Goal: Information Seeking & Learning: Learn about a topic

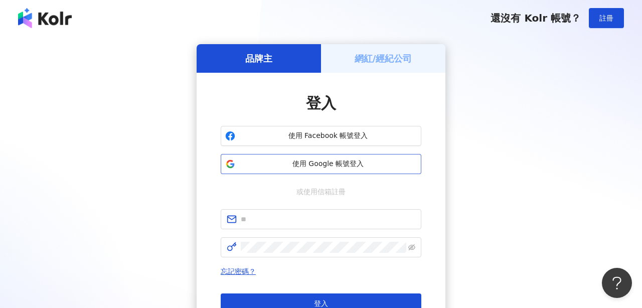
click at [336, 164] on span "使用 Google 帳號登入" at bounding box center [328, 164] width 178 height 10
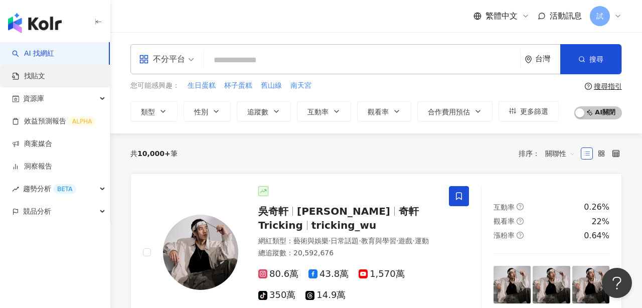
click at [45, 77] on link "找貼文" at bounding box center [28, 76] width 33 height 10
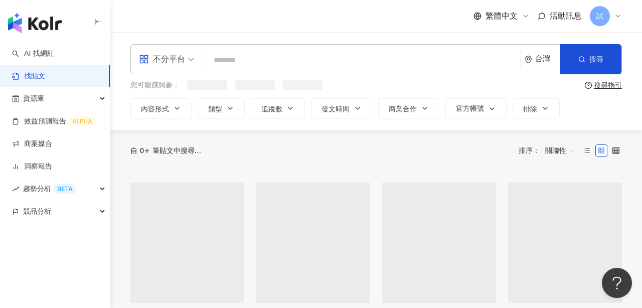
click at [269, 61] on input "search" at bounding box center [362, 60] width 308 height 22
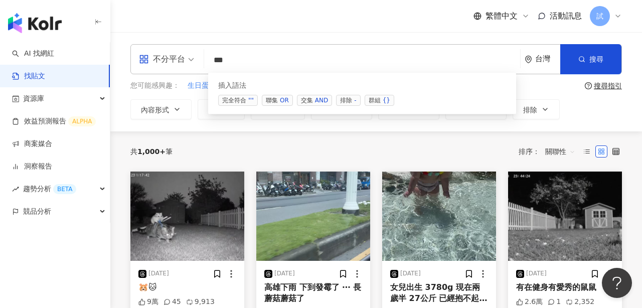
click at [320, 100] on div "AND" at bounding box center [321, 100] width 13 height 10
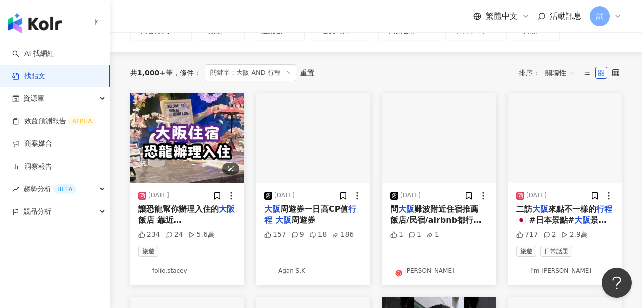
scroll to position [81, 0]
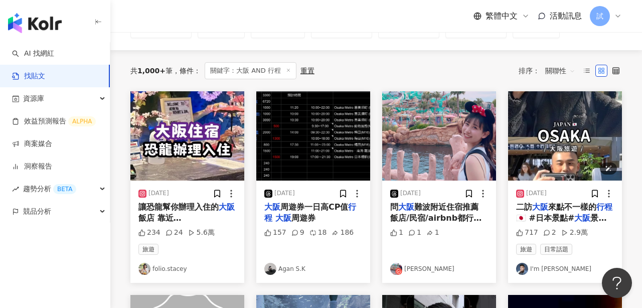
click at [548, 130] on img at bounding box center [565, 135] width 114 height 89
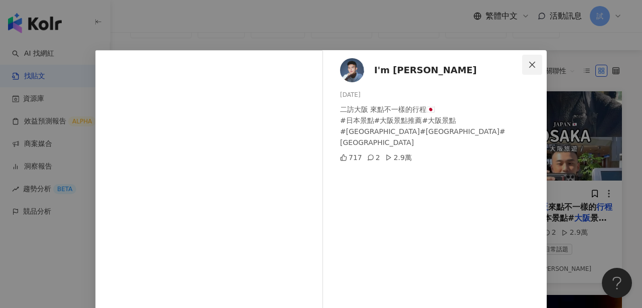
click at [530, 63] on icon "close" at bounding box center [532, 65] width 8 height 8
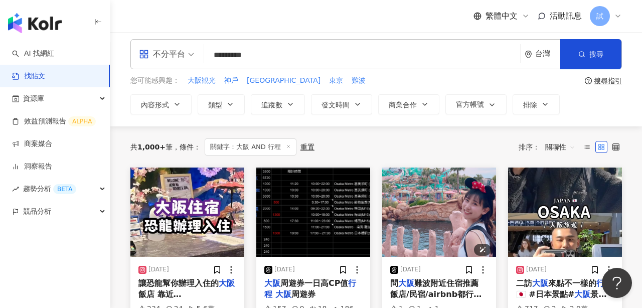
scroll to position [0, 0]
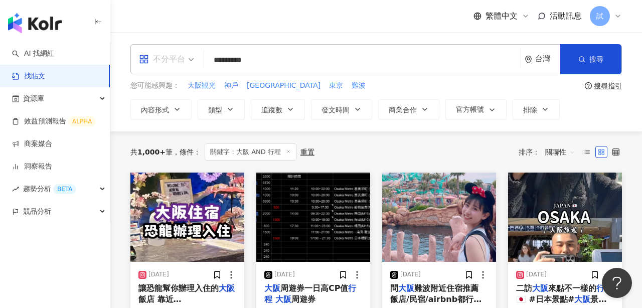
click at [180, 58] on div "不分平台" at bounding box center [162, 59] width 46 height 16
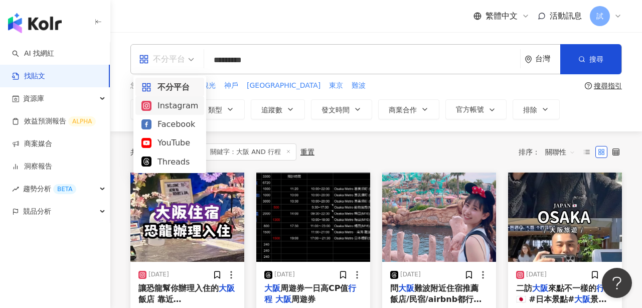
click at [180, 106] on div "Instagram" at bounding box center [170, 105] width 57 height 13
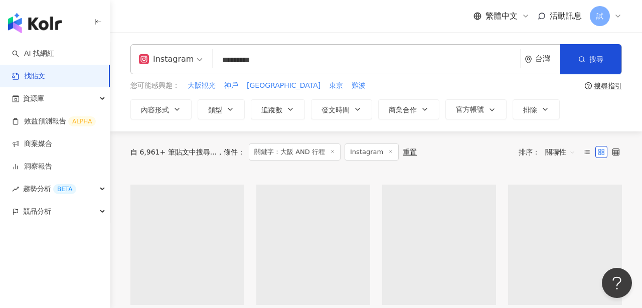
click at [554, 152] on span "關聯性" at bounding box center [561, 152] width 30 height 16
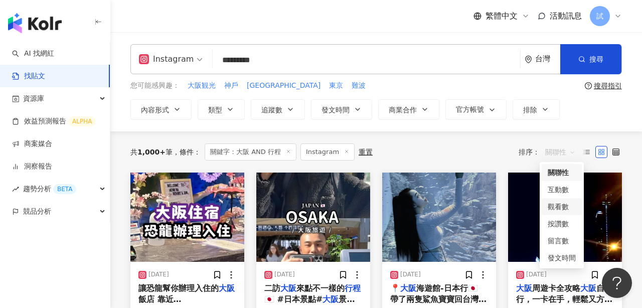
click at [568, 204] on div "觀看數" at bounding box center [562, 206] width 28 height 11
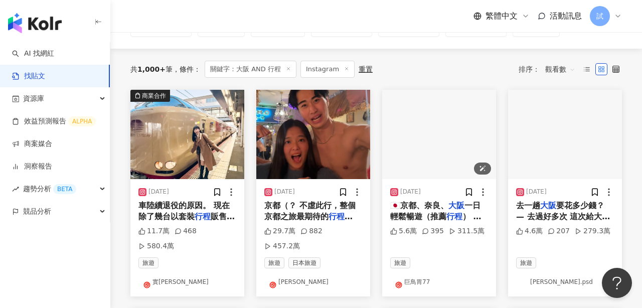
scroll to position [81, 0]
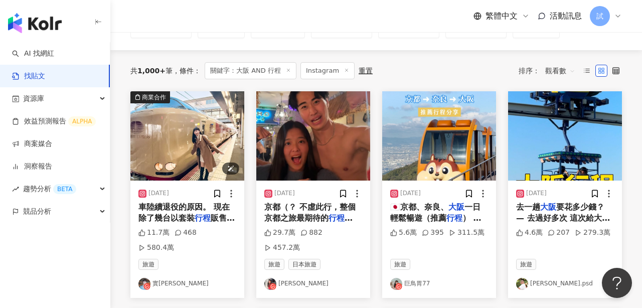
click at [194, 123] on img at bounding box center [187, 135] width 114 height 89
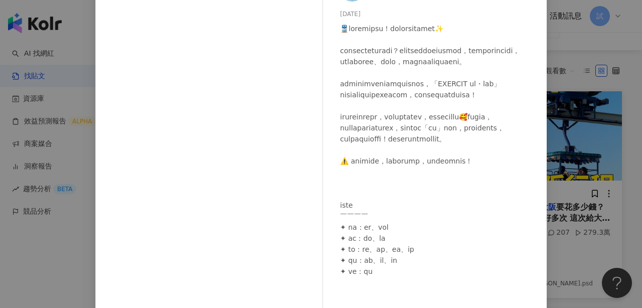
scroll to position [79, 0]
click at [573, 37] on div "實彩子 [PERSON_NAME] [DATE] 11.7萬 468 580.4萬 查看原始貼文" at bounding box center [321, 154] width 642 height 308
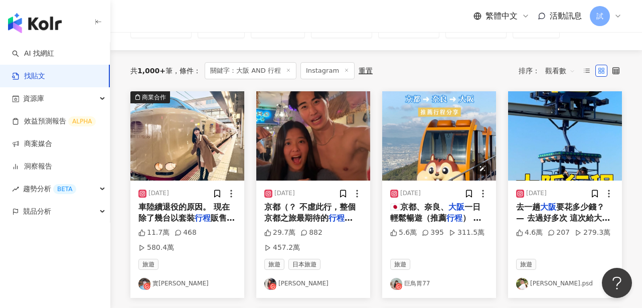
click at [409, 159] on img at bounding box center [439, 135] width 114 height 89
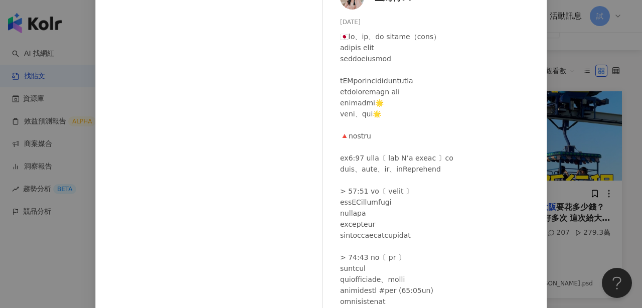
scroll to position [78, 0]
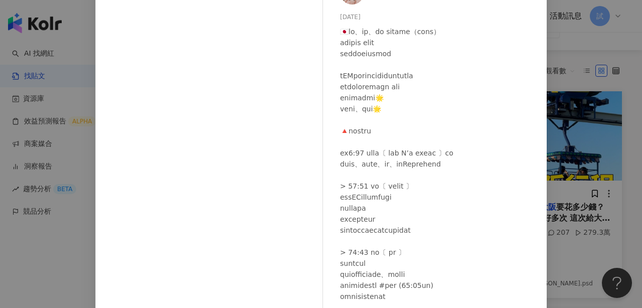
click at [584, 65] on div "巨鳥胃77 [DATE] 5.6萬 395 311.5萬 查看原始貼文" at bounding box center [321, 154] width 642 height 308
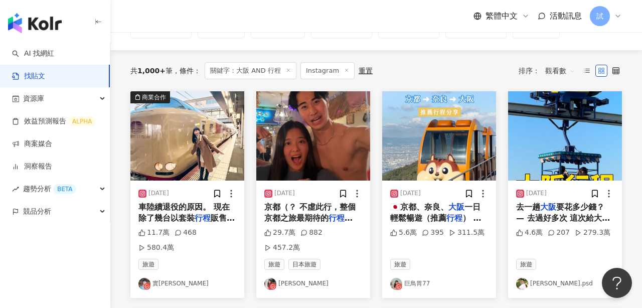
scroll to position [121, 0]
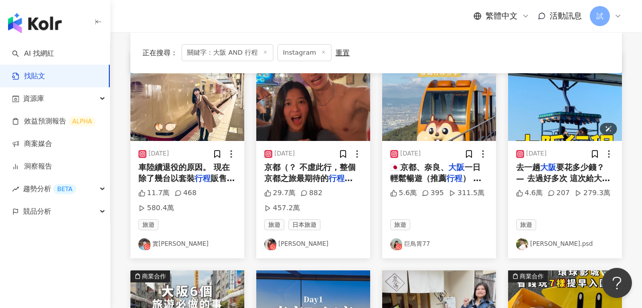
click at [580, 108] on img at bounding box center [565, 96] width 114 height 89
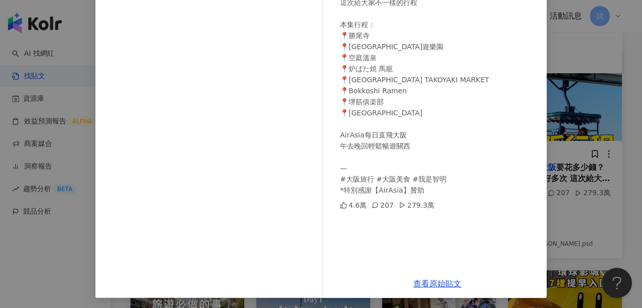
scroll to position [142, 0]
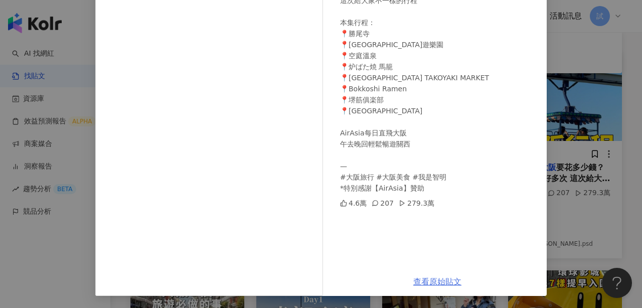
click at [425, 280] on link "查看原始貼文" at bounding box center [438, 282] width 48 height 10
click at [572, 42] on div "[PERSON_NAME].psd [DATE] 去一趟大阪要花多少錢？ — 去過好多次 這次給大家不一樣的行程 本集行程： 📍勝尾寺 📍[GEOGRAPHI…" at bounding box center [321, 154] width 642 height 308
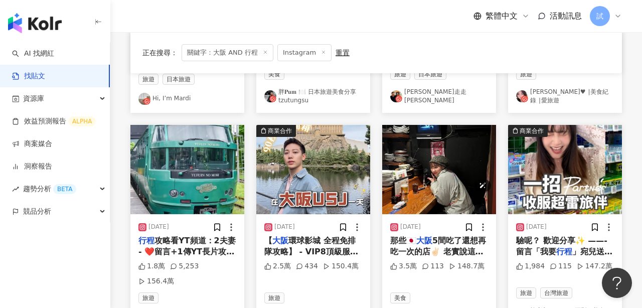
scroll to position [477, 0]
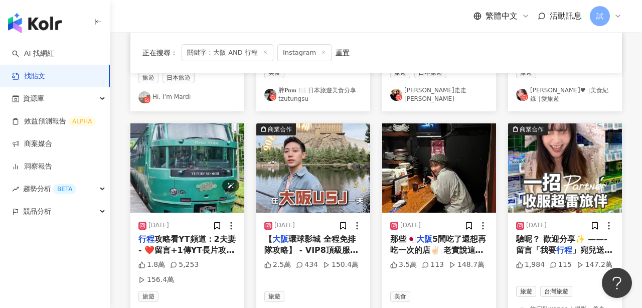
click at [186, 148] on img at bounding box center [187, 167] width 114 height 89
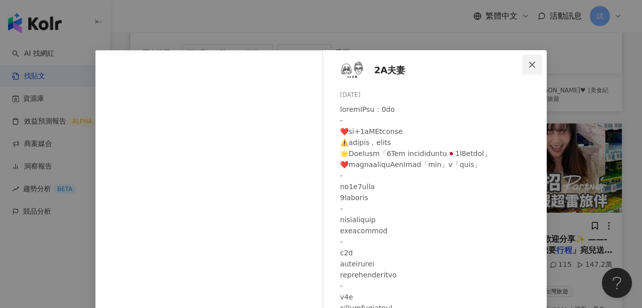
click at [537, 66] on span "Close" at bounding box center [532, 65] width 20 height 8
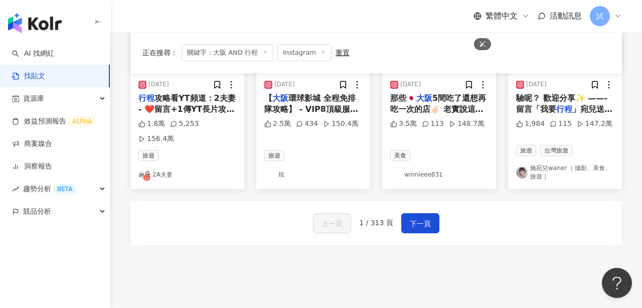
scroll to position [618, 0]
click at [424, 217] on span "下一頁" at bounding box center [420, 223] width 21 height 12
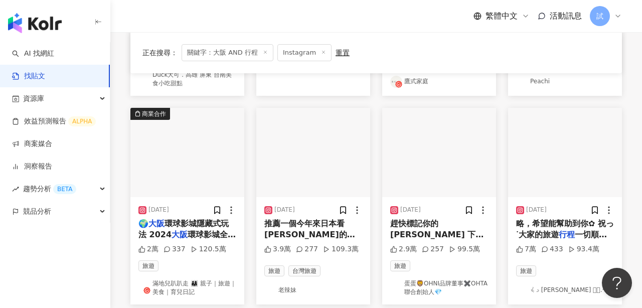
scroll to position [271, 0]
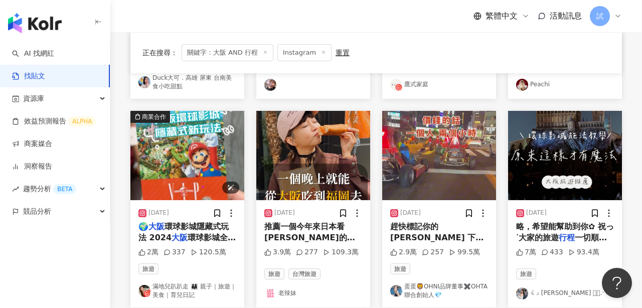
click at [184, 154] on img at bounding box center [187, 155] width 114 height 89
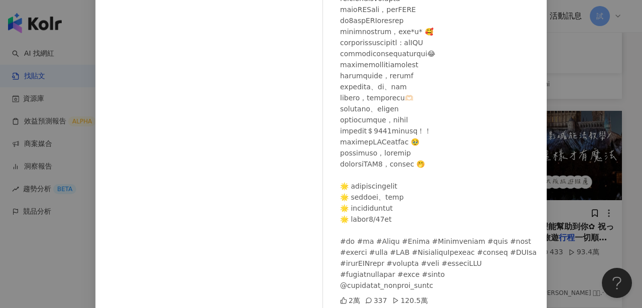
scroll to position [142, 0]
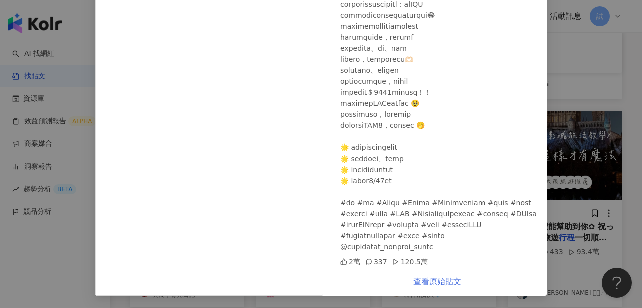
click at [427, 280] on link "查看原始貼文" at bounding box center [438, 282] width 48 height 10
click at [613, 63] on div "滿地兒趴趴走 👨‍👩‍👧 親子｜旅遊｜美食｜育兒日記 [DATE] 2萬 337 120.5萬 查看原始貼文" at bounding box center [321, 154] width 642 height 308
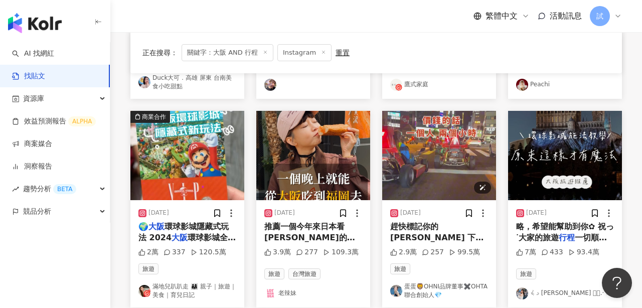
click at [439, 157] on img at bounding box center [439, 155] width 114 height 89
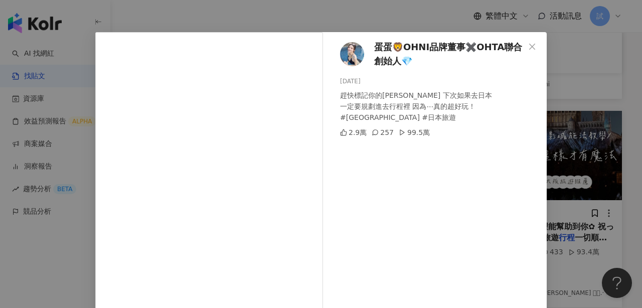
scroll to position [17, 0]
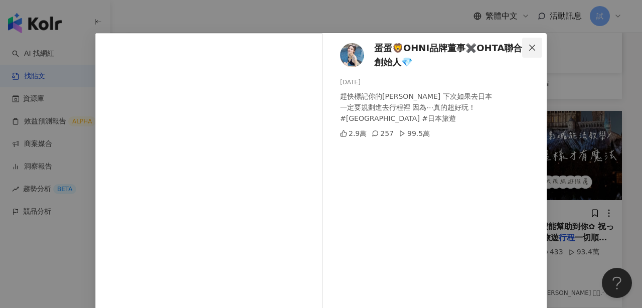
click at [529, 45] on icon "close" at bounding box center [532, 48] width 8 height 8
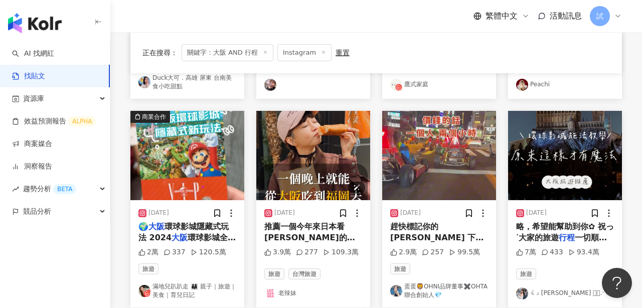
scroll to position [0, 0]
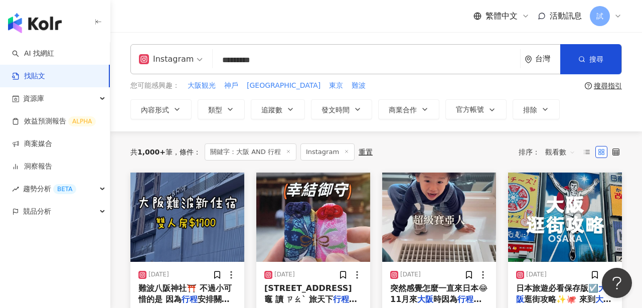
click at [278, 63] on input "*********" at bounding box center [367, 60] width 300 height 22
type input "**********"
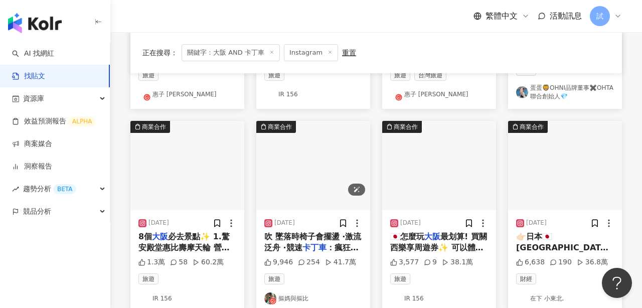
scroll to position [272, 0]
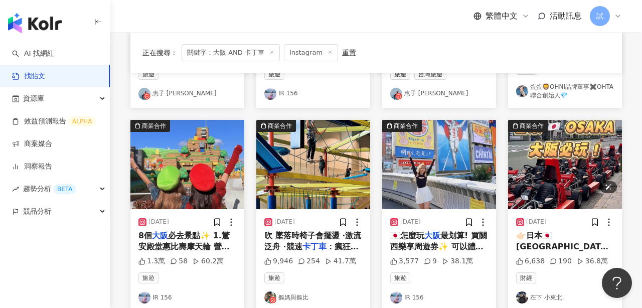
click at [559, 158] on img at bounding box center [565, 164] width 114 height 89
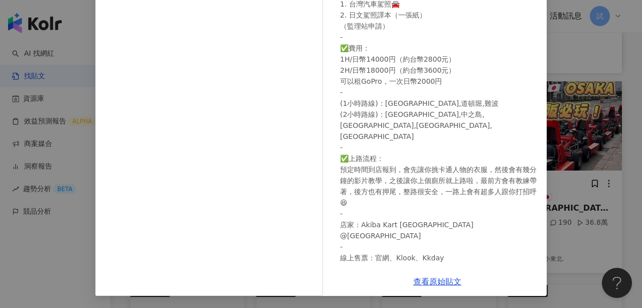
scroll to position [323, 0]
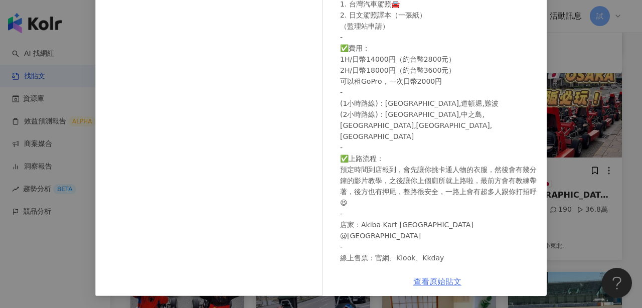
click at [431, 281] on link "查看原始貼文" at bounding box center [438, 282] width 48 height 10
click at [578, 29] on div "在下 小東北. [DATE] 👉🏻日本🇯🇵[GEOGRAPHIC_DATA]大阪必玩行程‼️ 大家狂問的「大阪街頭卡丁車🏎️」 我簡單整理做了一下介紹。 - …" at bounding box center [321, 154] width 642 height 308
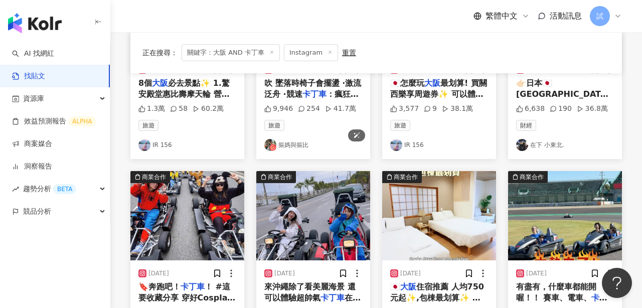
scroll to position [456, 0]
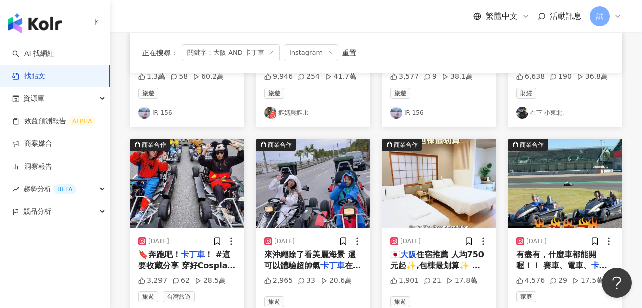
click at [35, 29] on img "button" at bounding box center [35, 23] width 54 height 20
